Goal: Task Accomplishment & Management: Use online tool/utility

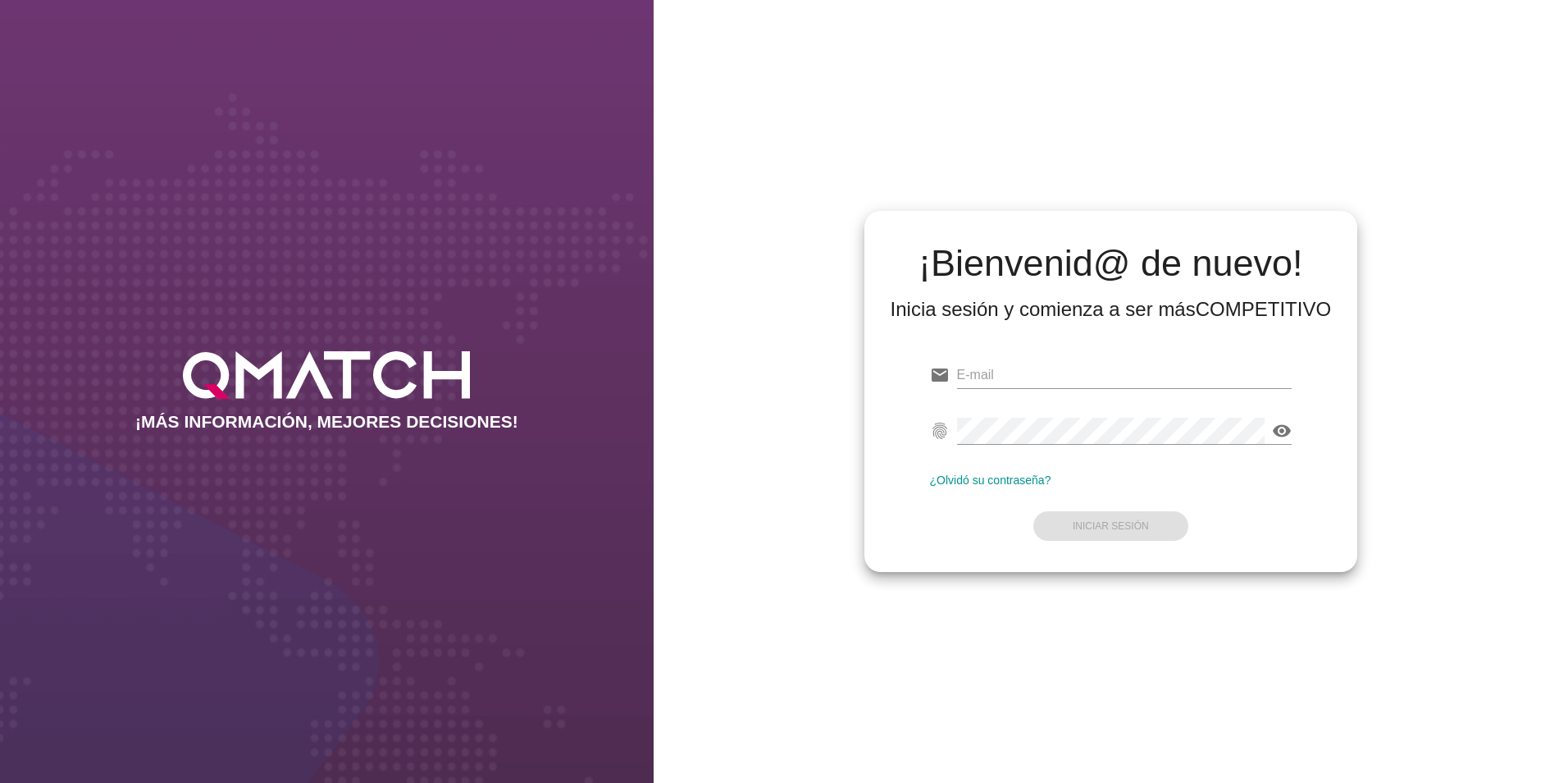
type input "[PERSON_NAME][EMAIL_ADDRESS][DOMAIN_NAME]"
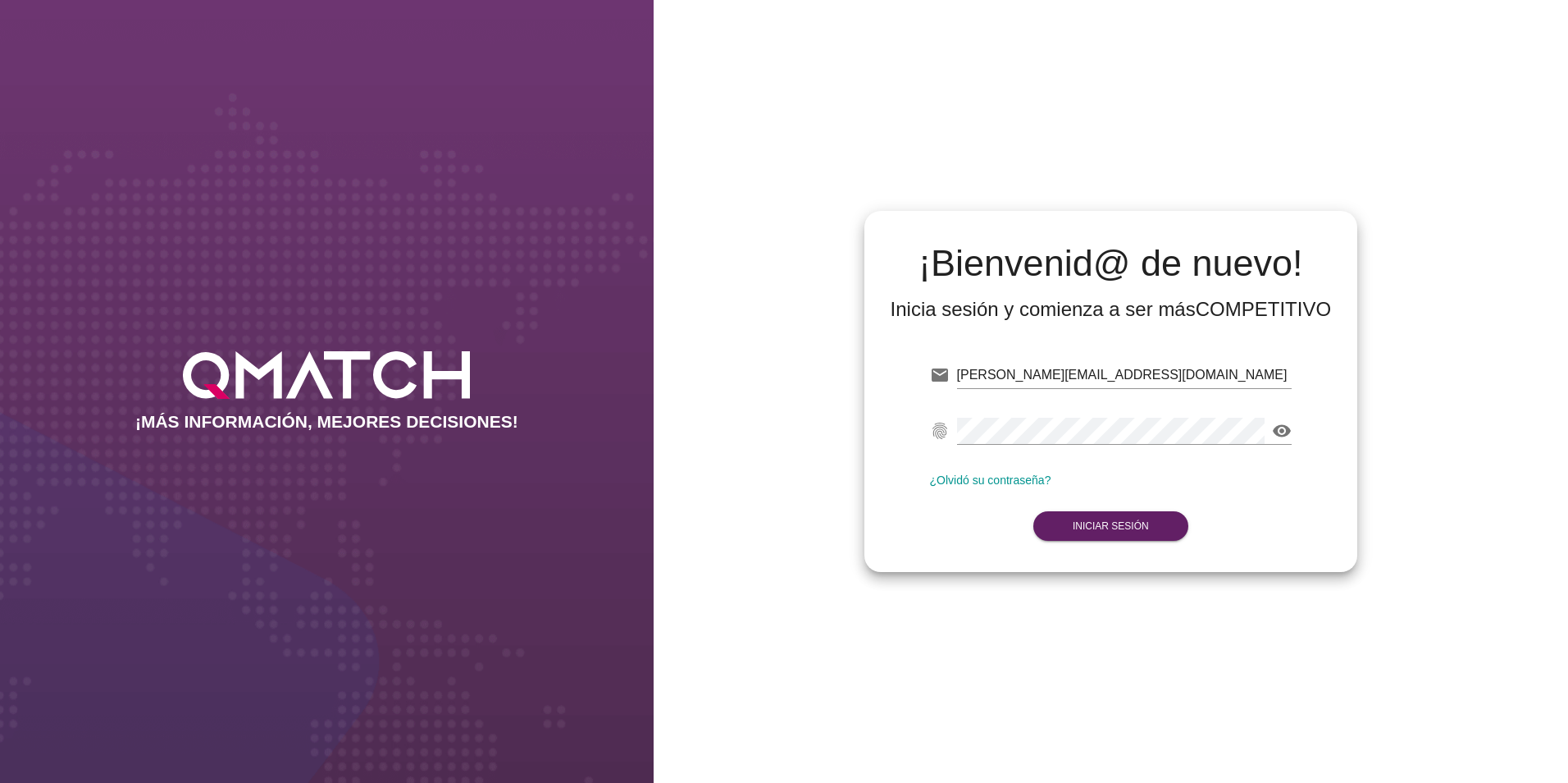
click at [1254, 515] on form "email [PERSON_NAME][EMAIL_ADDRESS][DOMAIN_NAME] Correo no válido fingerprint vi…" at bounding box center [1112, 449] width 362 height 194
click at [1142, 517] on button "Iniciar Sesión" at bounding box center [1111, 526] width 155 height 29
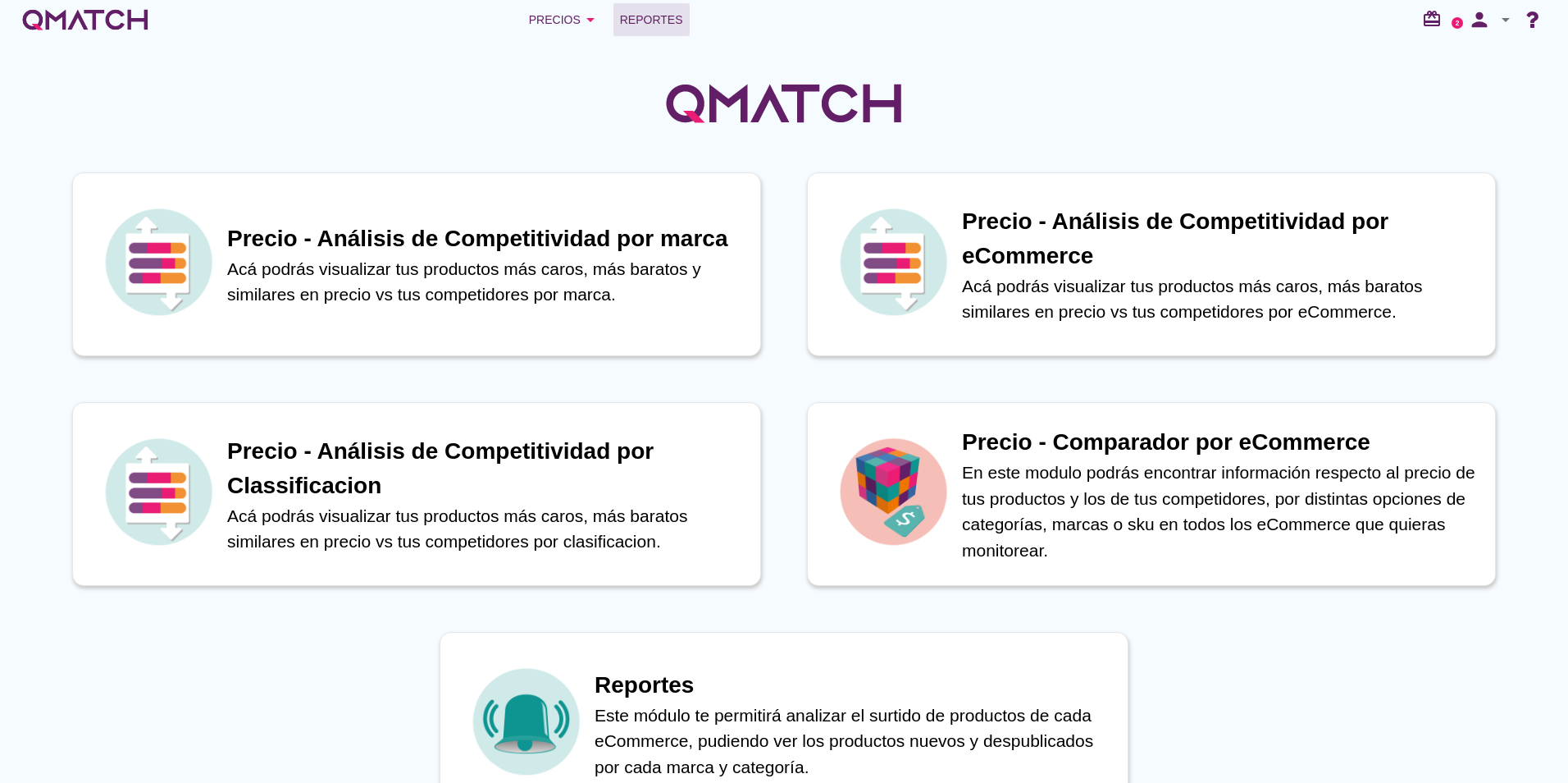
click at [617, 8] on link "Reportes" at bounding box center [651, 19] width 76 height 32
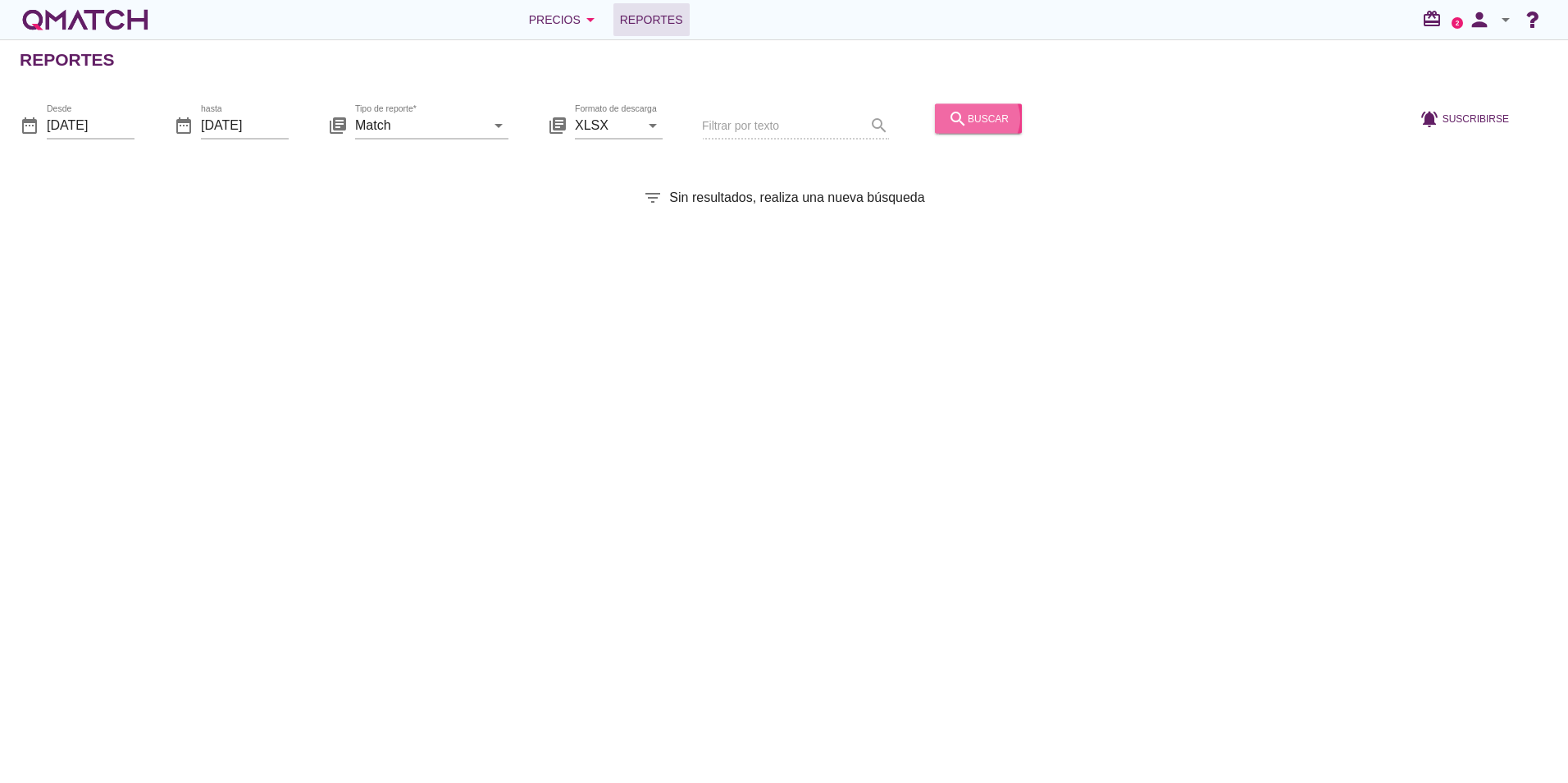
click at [952, 123] on icon "search" at bounding box center [958, 119] width 20 height 20
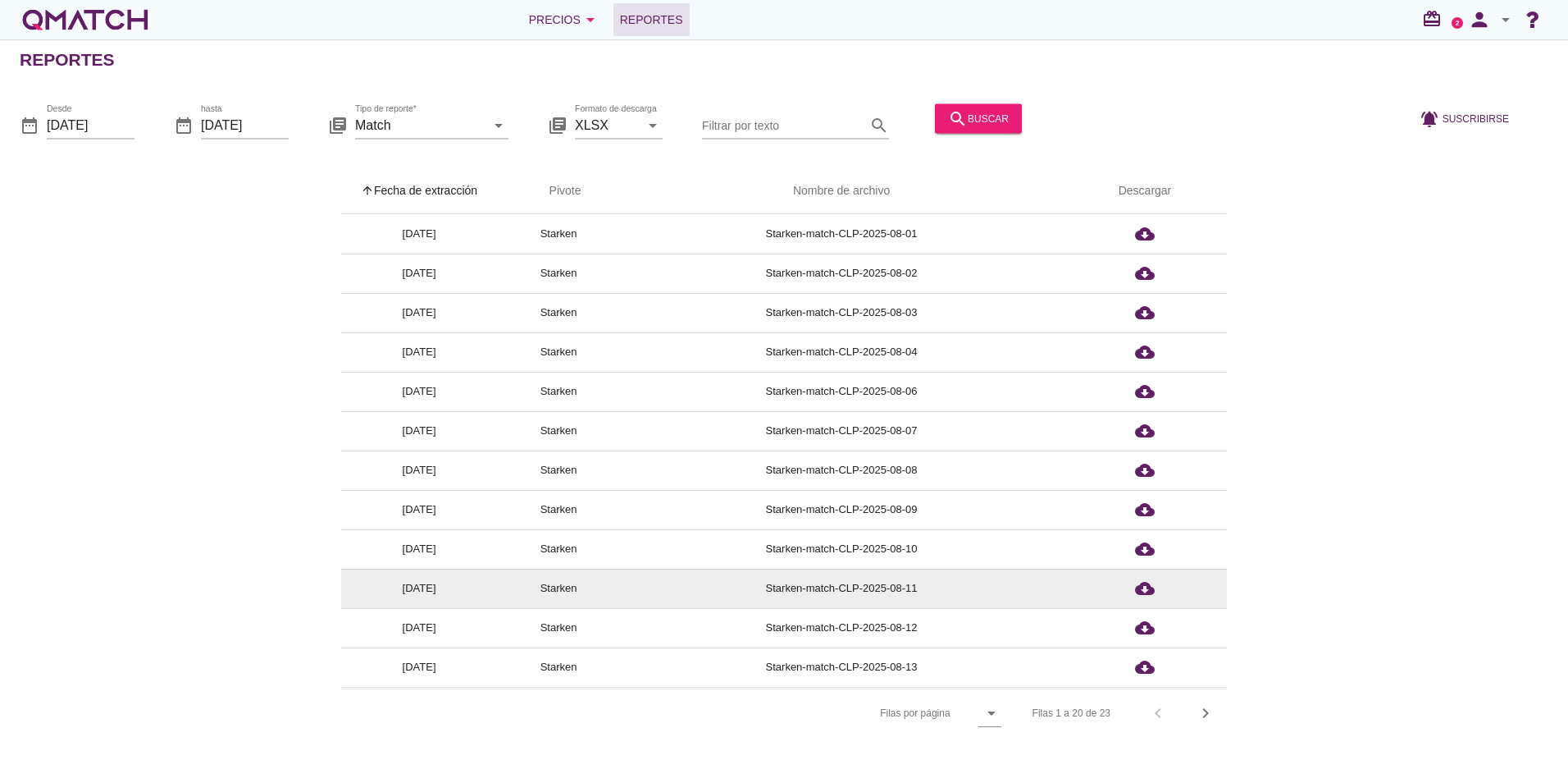
drag, startPoint x: 913, startPoint y: 437, endPoint x: 724, endPoint y: 603, distance: 251.5
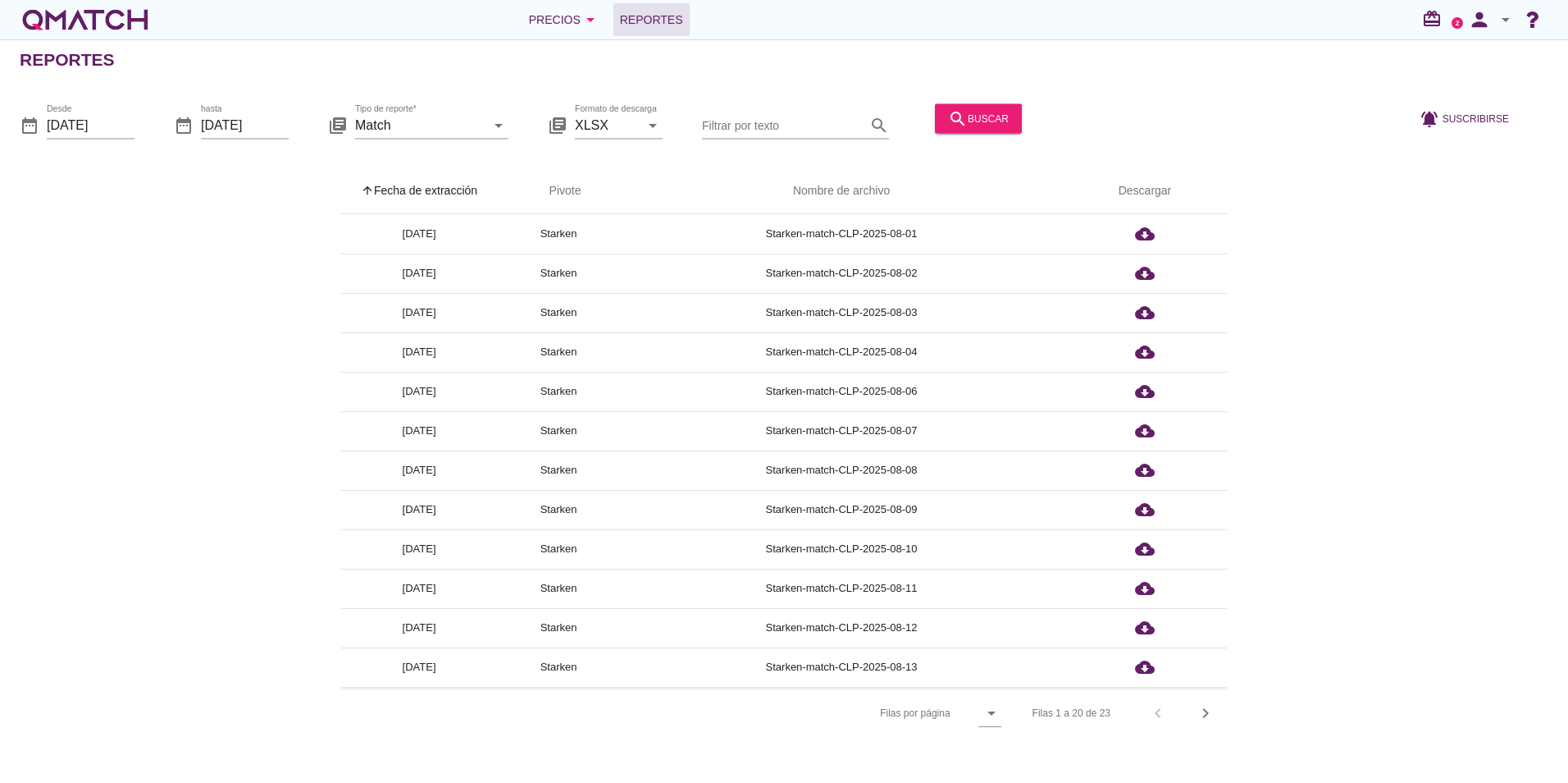
drag, startPoint x: 724, startPoint y: 603, endPoint x: 1279, endPoint y: 680, distance: 560.3
click at [1432, 677] on div "arrow_upward Fecha de extracción arrow_upward Pivote Nombre de archivo Descarga…" at bounding box center [784, 453] width 1529 height 568
drag, startPoint x: 1217, startPoint y: 703, endPoint x: 1190, endPoint y: 718, distance: 30.9
click at [1217, 704] on div "Filas 1 a 20 de 23 chevron_left chevron_right" at bounding box center [1119, 713] width 214 height 39
click at [1190, 718] on div "Filas 1 a 20 de 23 chevron_left chevron_right" at bounding box center [1119, 713] width 214 height 39
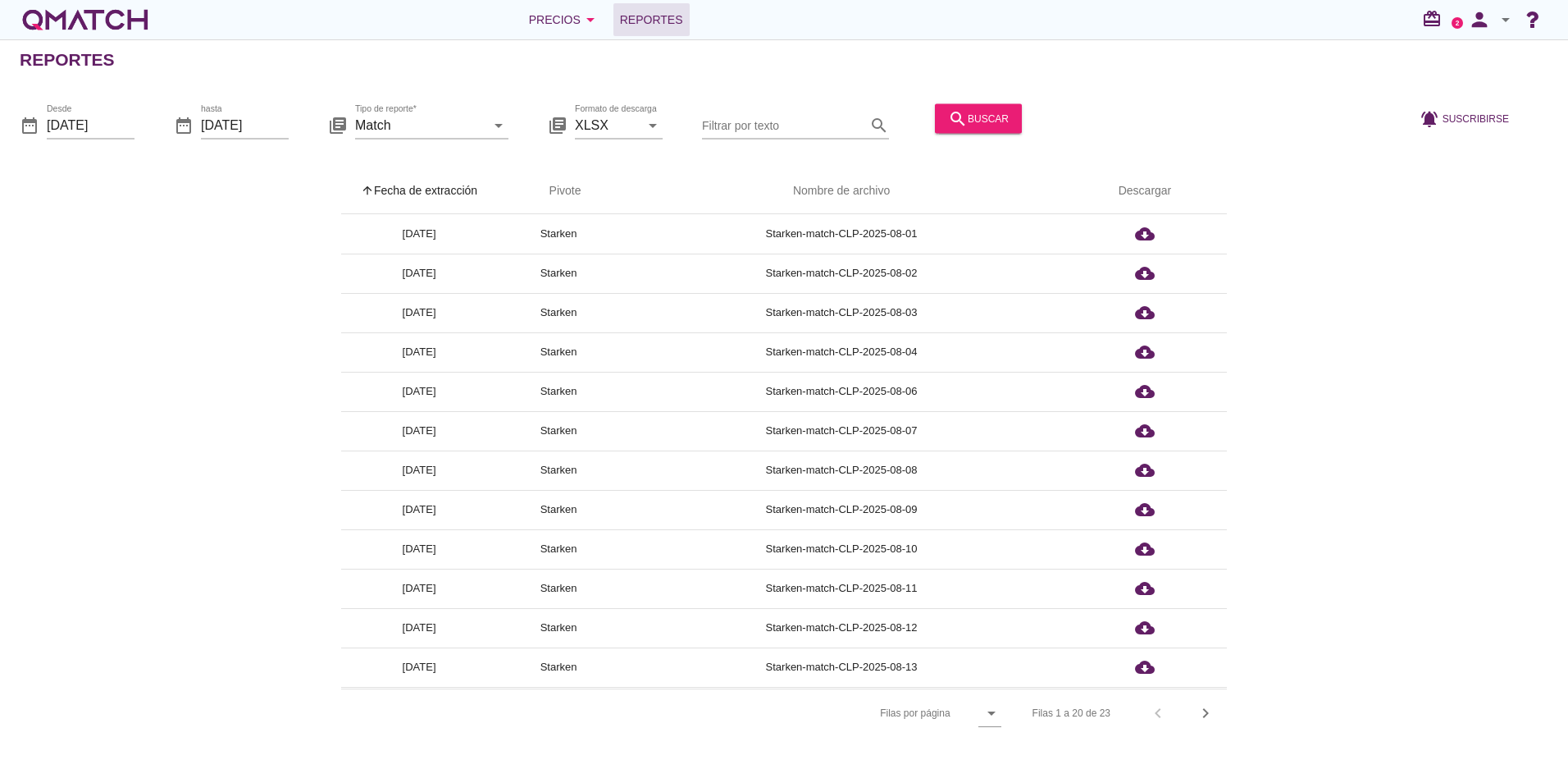
click at [1222, 715] on div "Filas 1 a 20 de 23 chevron_left chevron_right" at bounding box center [1119, 713] width 214 height 39
click at [1197, 714] on icon "chevron_right" at bounding box center [1206, 713] width 20 height 20
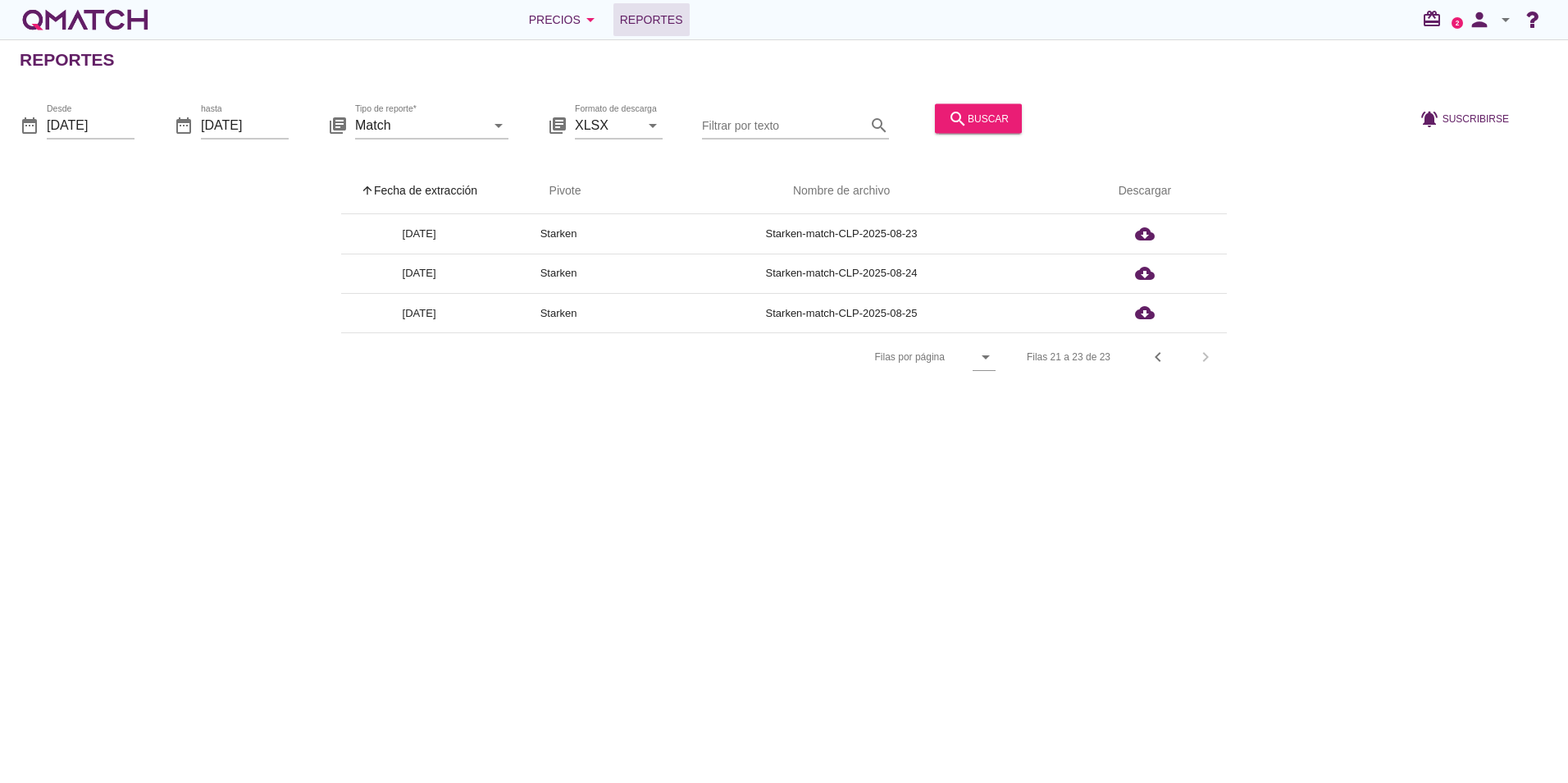
click at [1197, 714] on div "Reportes date_range Desde [DATE] date_range hasta [DATE] library_books Tipo de …" at bounding box center [784, 411] width 1568 height 744
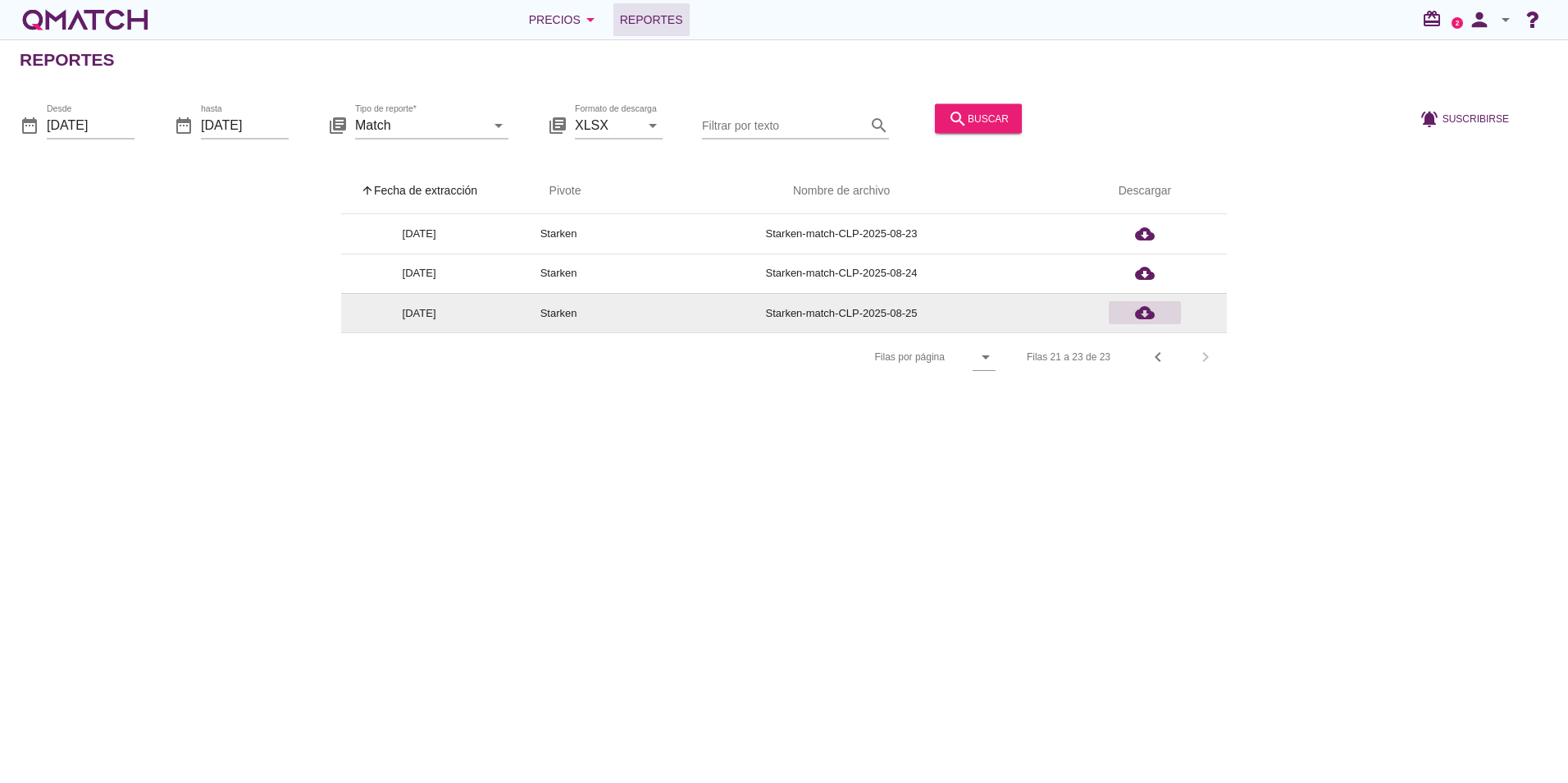
click at [1149, 310] on icon "cloud_download" at bounding box center [1145, 313] width 20 height 20
